Goal: Task Accomplishment & Management: Manage account settings

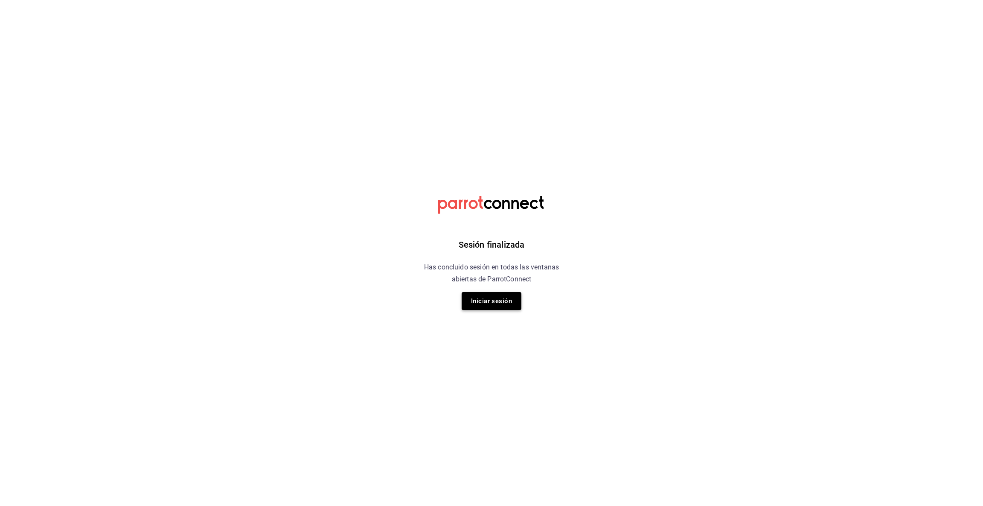
click at [492, 297] on button "Iniciar sesión" at bounding box center [492, 301] width 60 height 18
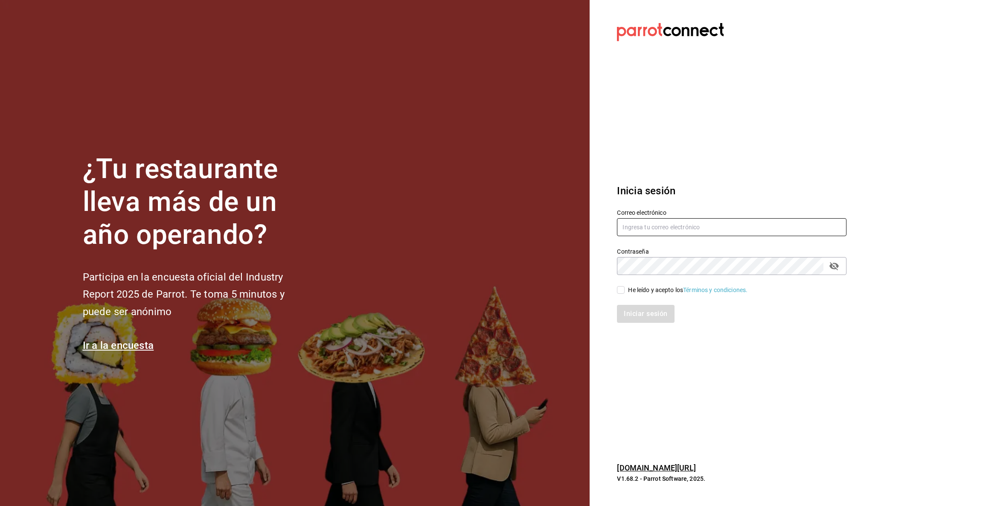
click at [673, 228] on input "text" at bounding box center [732, 227] width 230 height 18
type input "[EMAIL_ADDRESS][DOMAIN_NAME]"
click at [620, 290] on input "He leído y acepto los Términos y condiciones." at bounding box center [621, 290] width 8 height 8
checkbox input "true"
click at [633, 310] on button "Iniciar sesión" at bounding box center [646, 314] width 58 height 18
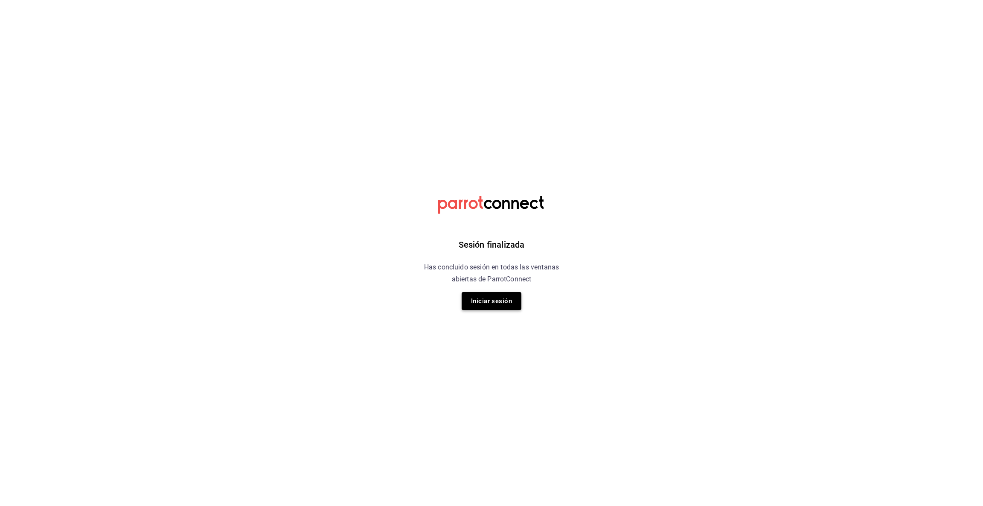
click at [490, 300] on button "Iniciar sesión" at bounding box center [492, 301] width 60 height 18
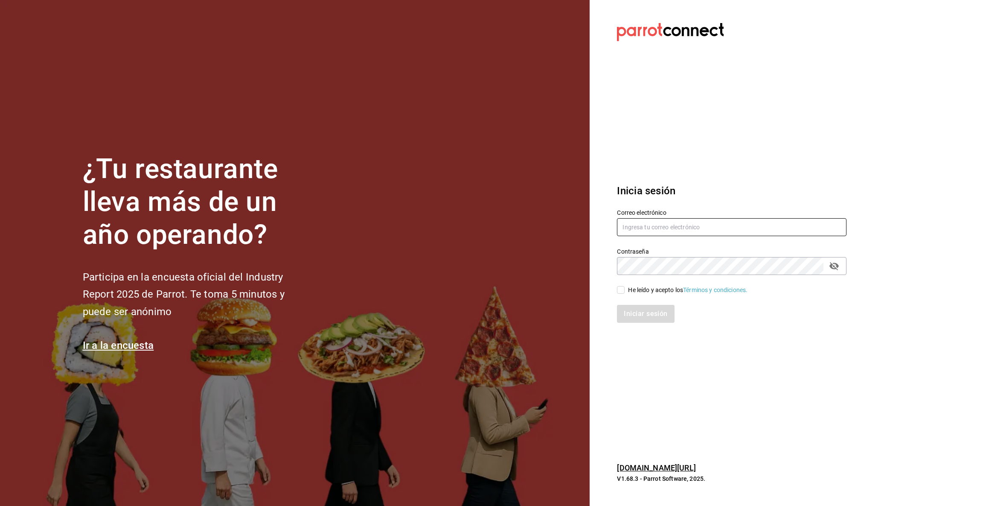
click at [631, 229] on input "text" at bounding box center [732, 227] width 230 height 18
type input "[EMAIL_ADDRESS][DOMAIN_NAME]"
click at [621, 290] on input "He leído y acepto los Términos y condiciones." at bounding box center [621, 290] width 8 height 8
checkbox input "true"
click at [646, 312] on button "Iniciar sesión" at bounding box center [646, 314] width 58 height 18
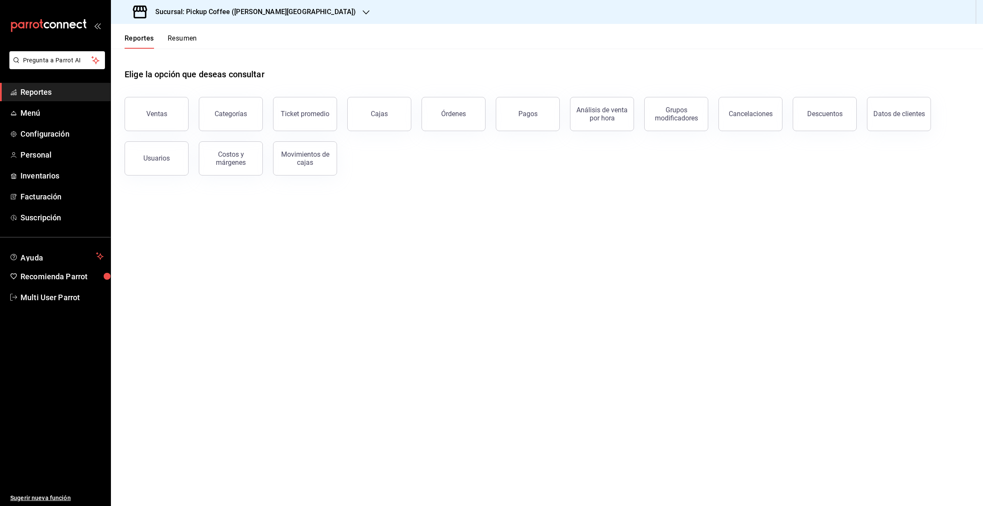
click at [363, 14] on icon "button" at bounding box center [366, 12] width 7 height 7
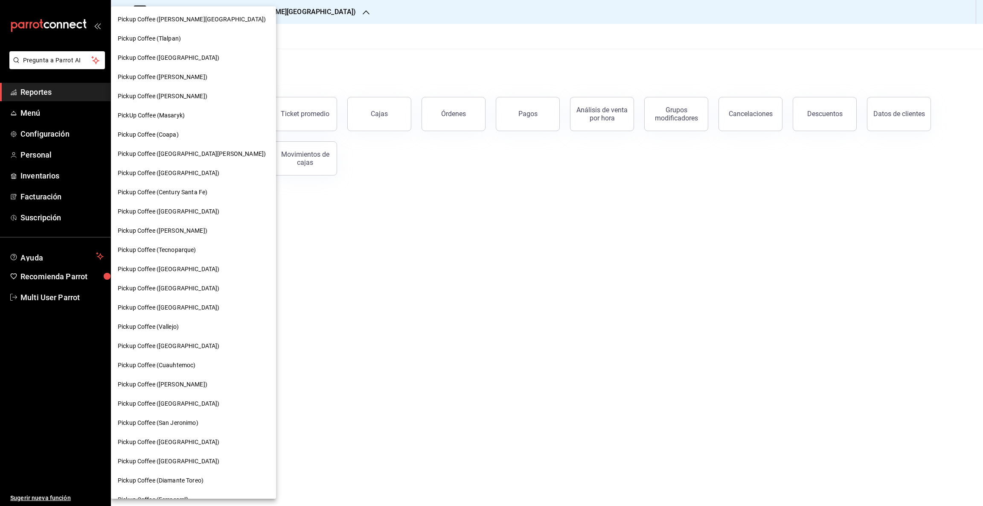
click at [193, 304] on span "Pickup Coffee (Parque México)" at bounding box center [169, 307] width 102 height 9
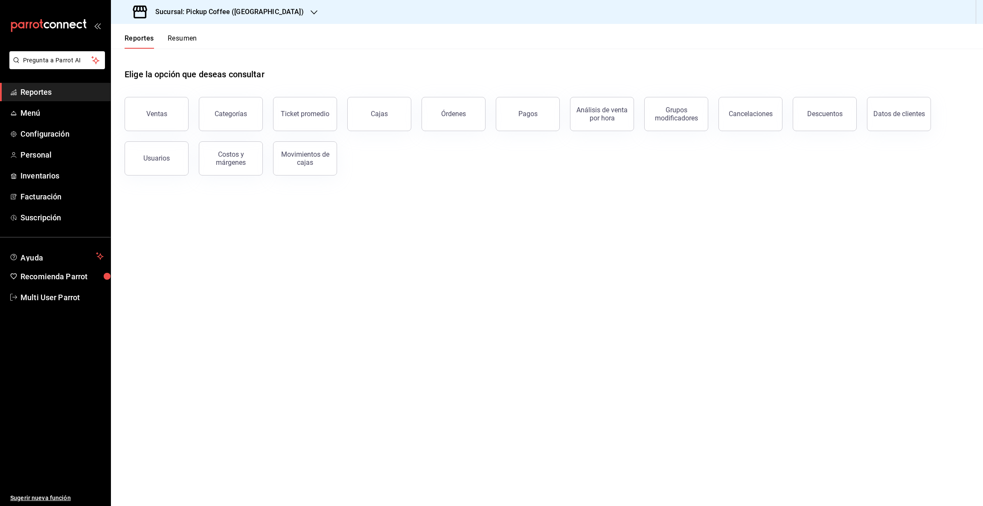
click at [190, 39] on button "Resumen" at bounding box center [182, 41] width 29 height 15
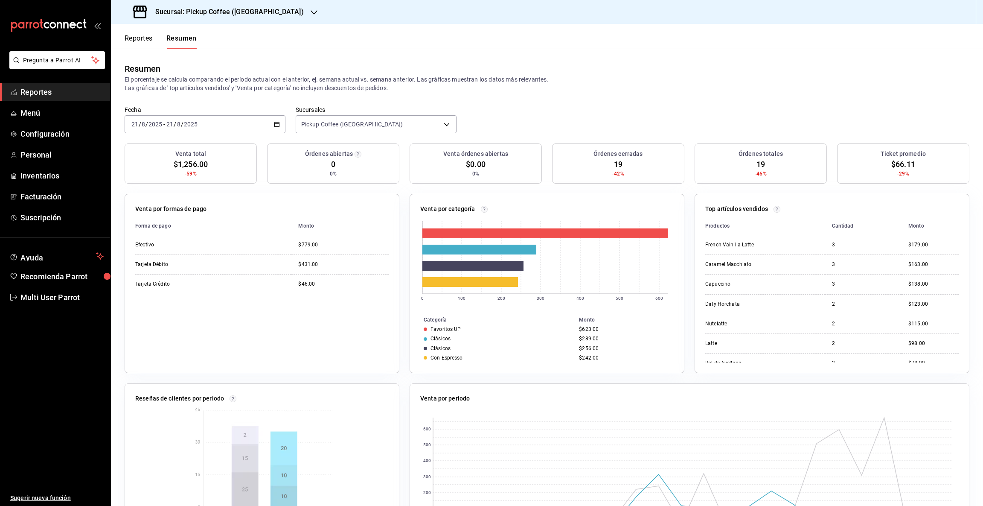
click at [311, 11] on icon "button" at bounding box center [314, 12] width 7 height 4
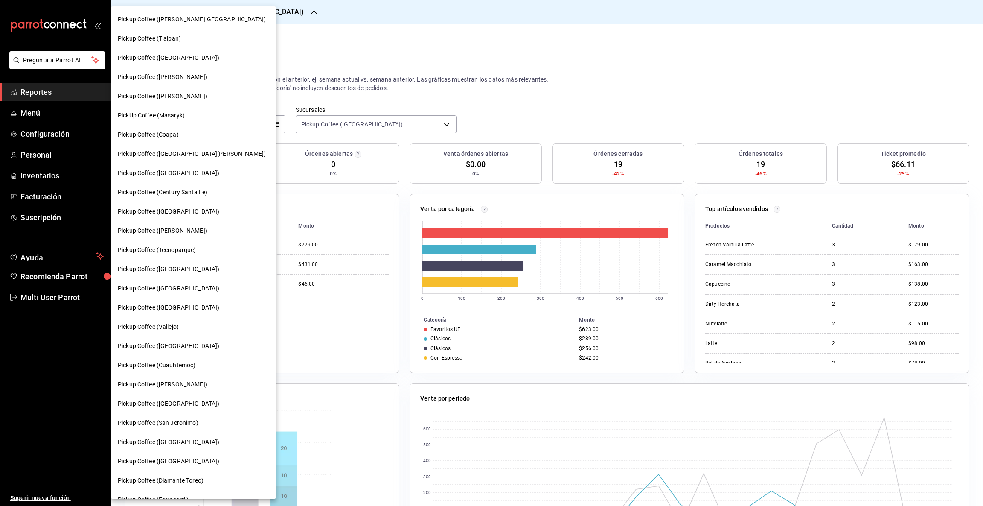
click at [166, 126] on div "Pickup Coffee (Coapa)" at bounding box center [193, 134] width 165 height 19
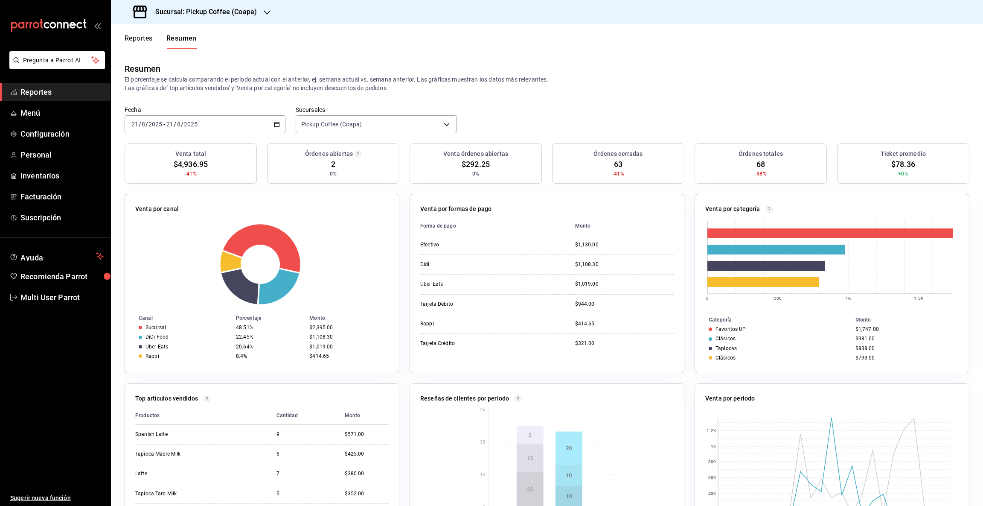
click at [261, 9] on div "Sucursal: Pickup Coffee (Coapa)" at bounding box center [196, 12] width 156 height 24
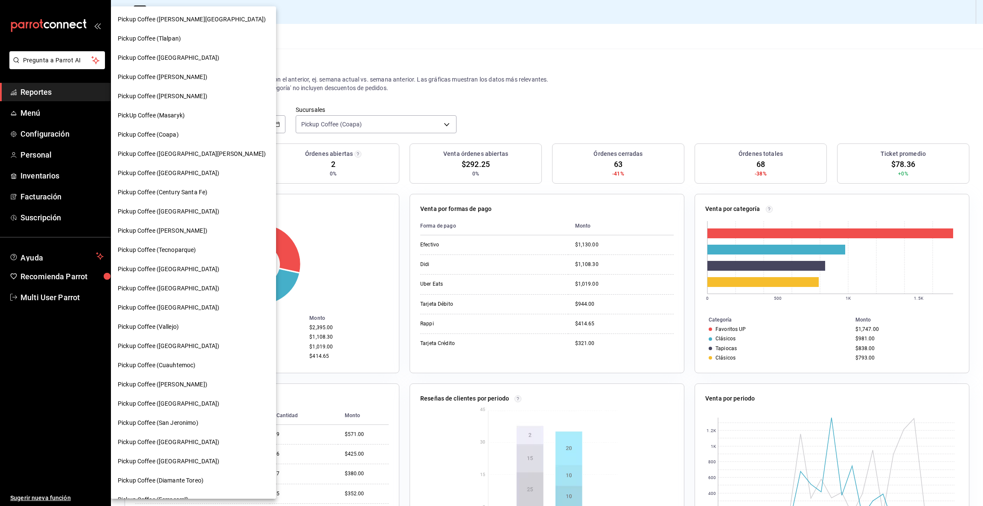
click at [149, 303] on span "Pickup Coffee (Parque México)" at bounding box center [169, 307] width 102 height 9
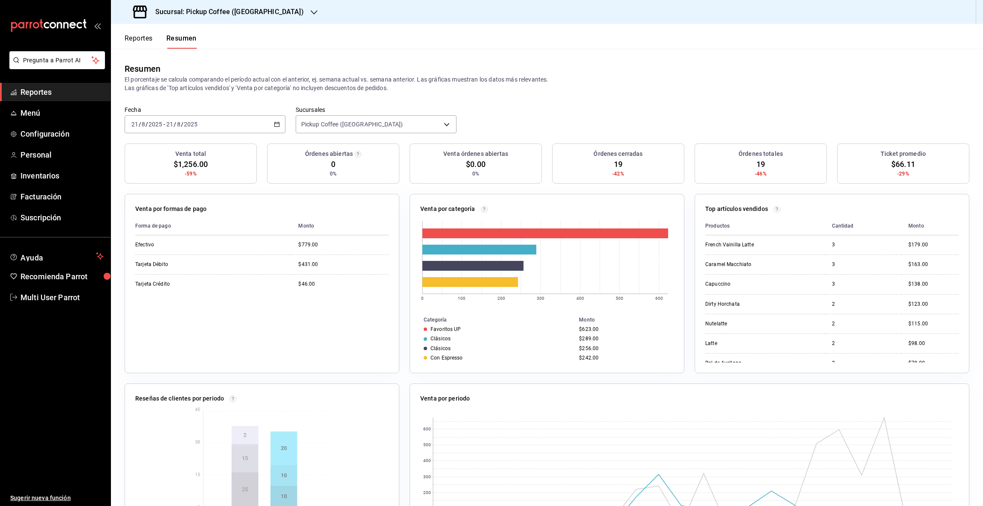
click at [130, 40] on button "Reportes" at bounding box center [139, 41] width 28 height 15
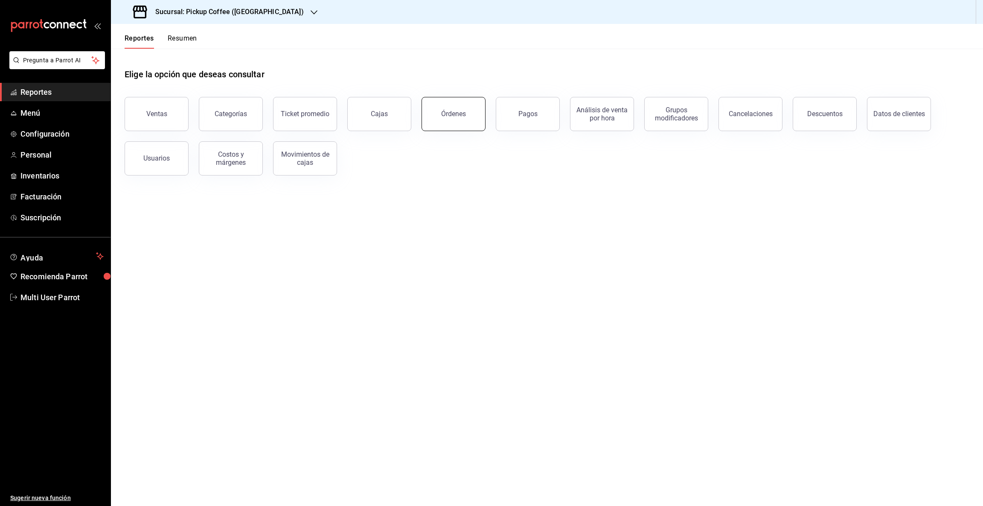
click at [436, 124] on button "Órdenes" at bounding box center [454, 114] width 64 height 34
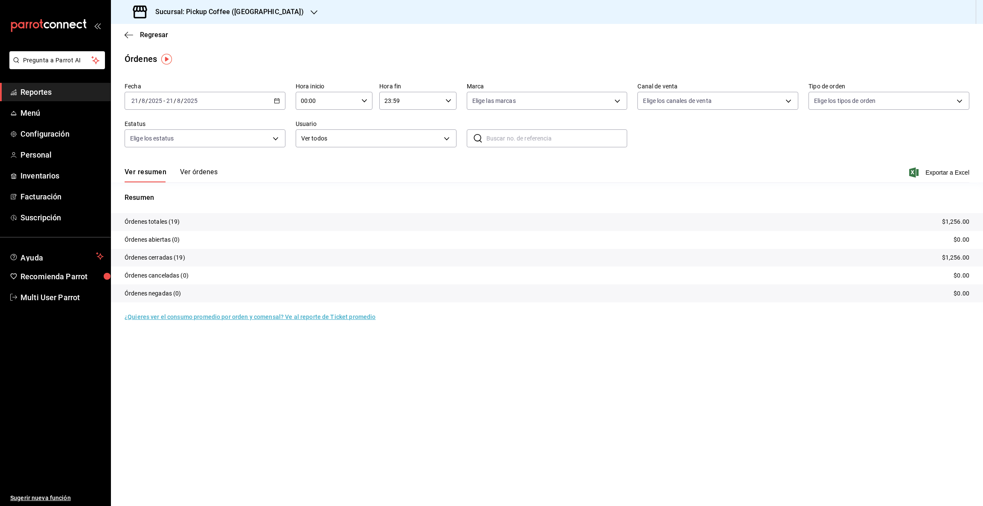
click at [185, 173] on button "Ver órdenes" at bounding box center [199, 175] width 38 height 15
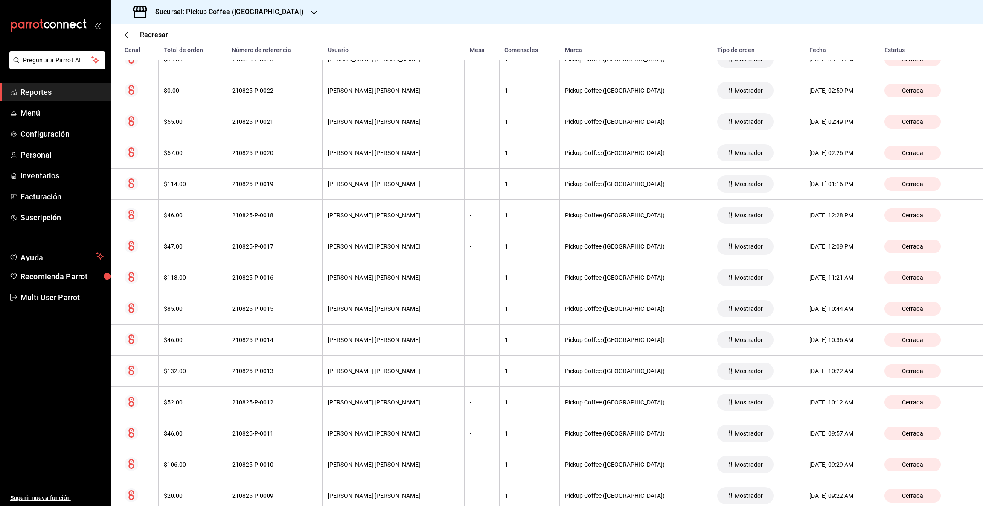
scroll to position [323, 0]
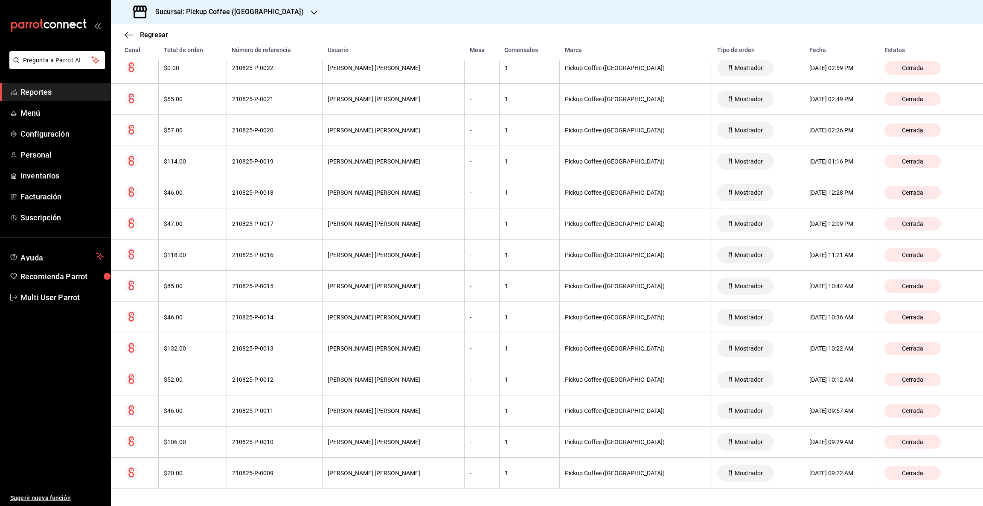
click at [45, 94] on span "Reportes" at bounding box center [61, 92] width 83 height 12
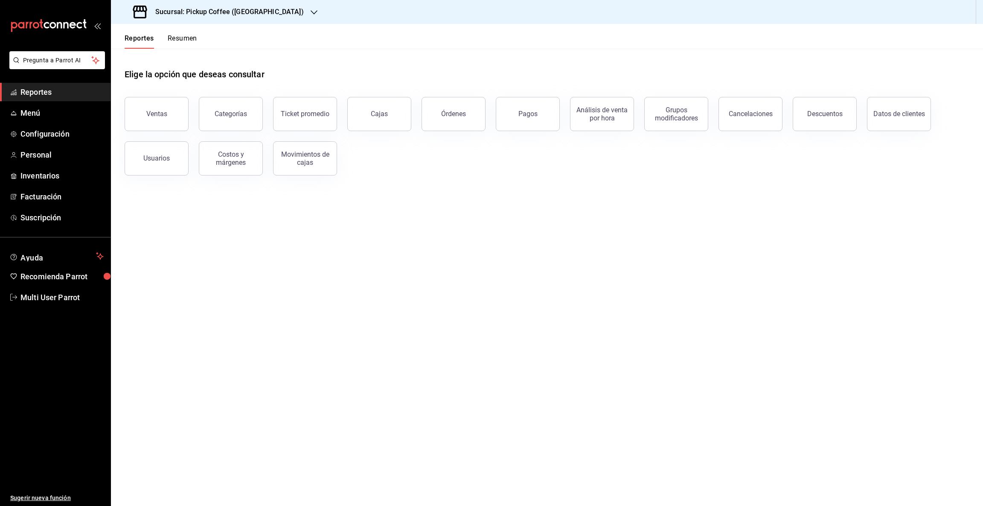
click at [186, 39] on button "Resumen" at bounding box center [182, 41] width 29 height 15
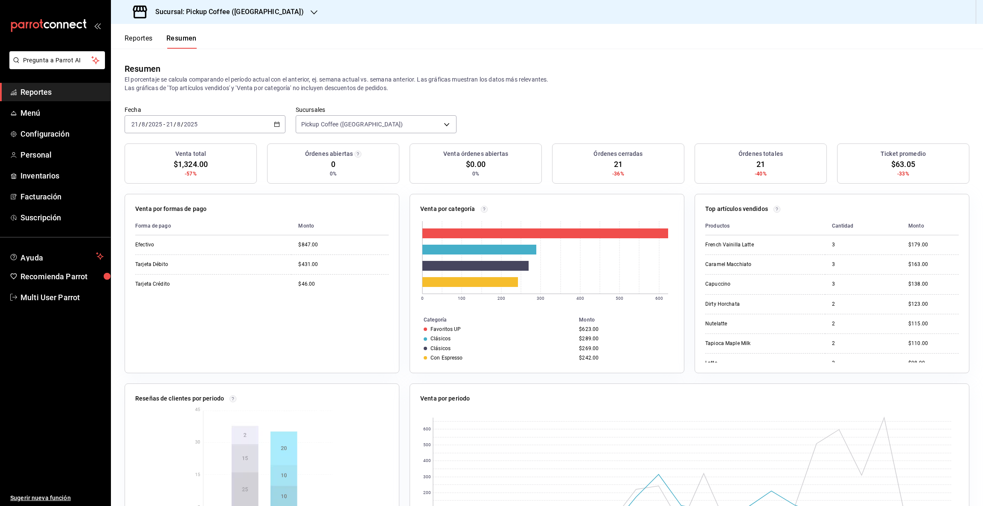
click at [278, 118] on div "2025-08-21 21 / 8 / 2025 - 2025-08-21 21 / 8 / 2025" at bounding box center [205, 124] width 161 height 18
click at [181, 249] on span "Rango de fechas" at bounding box center [165, 246] width 66 height 9
click at [300, 221] on button "16" at bounding box center [298, 218] width 15 height 15
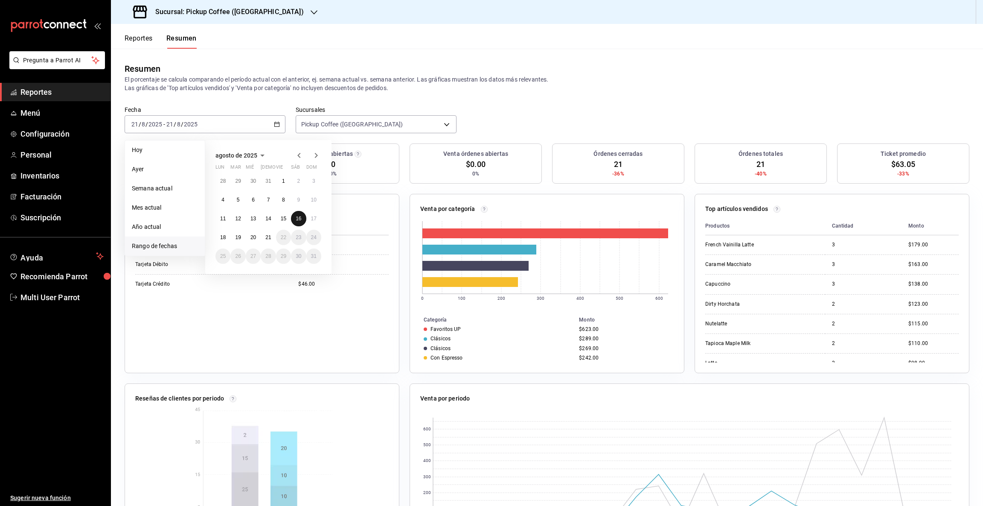
click at [300, 221] on button "16" at bounding box center [298, 218] width 15 height 15
